Goal: Use online tool/utility: Utilize a website feature to perform a specific function

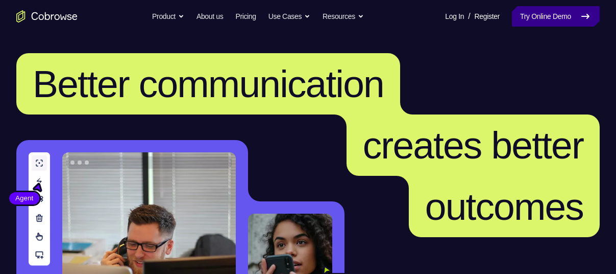
click at [576, 18] on link "Try Online Demo" at bounding box center [556, 16] width 88 height 20
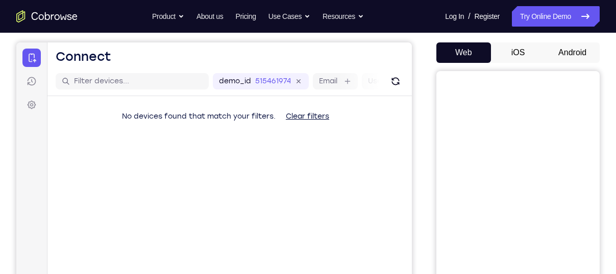
scroll to position [98, 0]
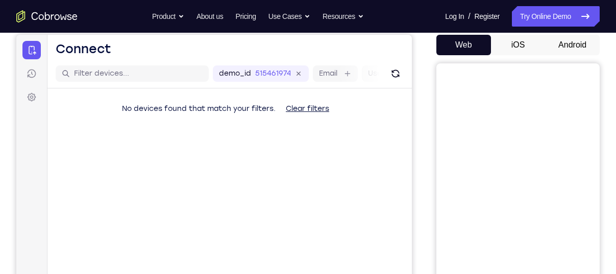
click at [577, 46] on button "Android" at bounding box center [572, 45] width 55 height 20
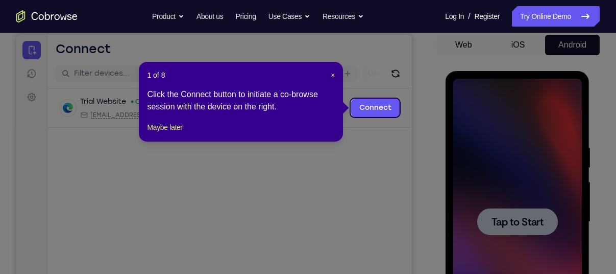
scroll to position [0, 0]
click at [173, 133] on button "Maybe later" at bounding box center [164, 127] width 35 height 12
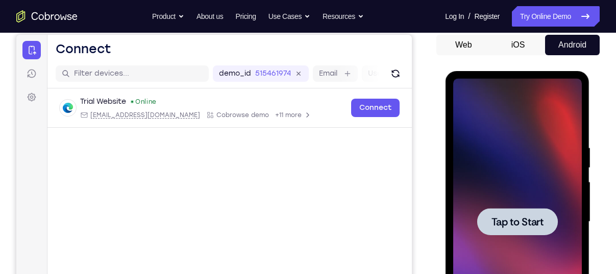
click at [508, 168] on div at bounding box center [517, 222] width 129 height 286
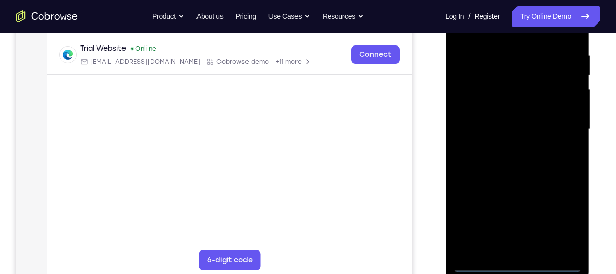
scroll to position [204, 0]
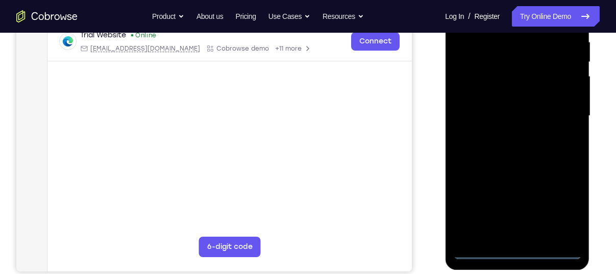
click at [516, 253] on div at bounding box center [517, 116] width 129 height 286
click at [561, 207] on div at bounding box center [517, 116] width 129 height 286
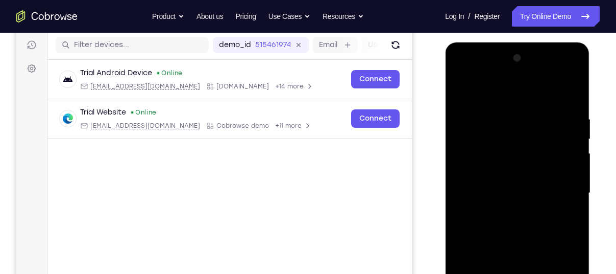
scroll to position [125, 0]
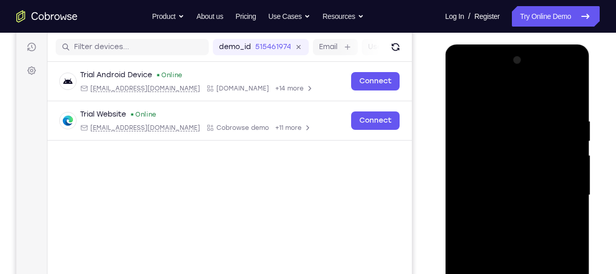
click at [468, 73] on div at bounding box center [517, 195] width 129 height 286
click at [566, 191] on div at bounding box center [517, 195] width 129 height 286
click at [503, 213] on div at bounding box center [517, 195] width 129 height 286
click at [525, 247] on div at bounding box center [517, 195] width 129 height 286
click at [536, 146] on div at bounding box center [517, 195] width 129 height 286
